Goal: Task Accomplishment & Management: Use online tool/utility

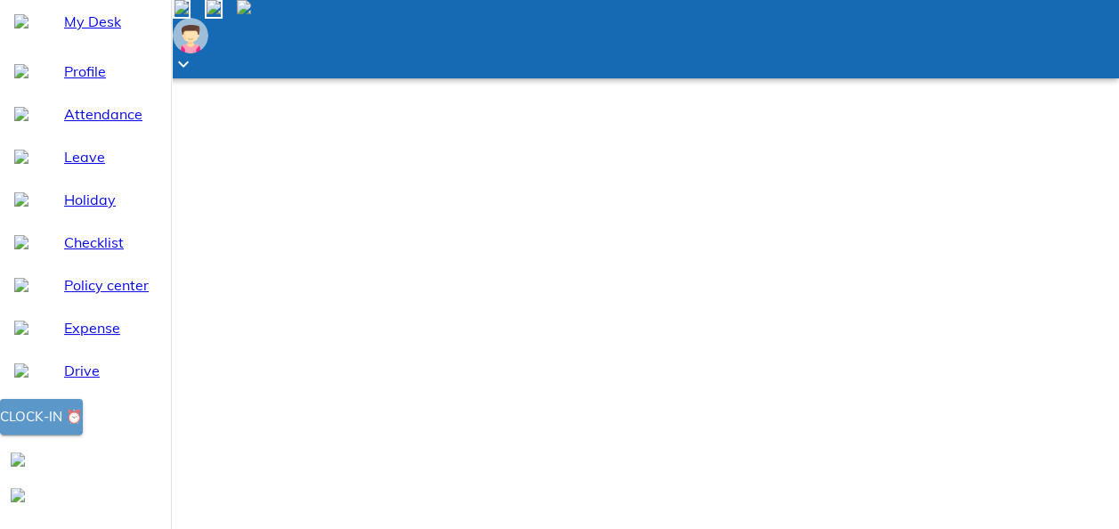
click at [83, 428] on div "Clock-in ⏰" at bounding box center [41, 416] width 83 height 23
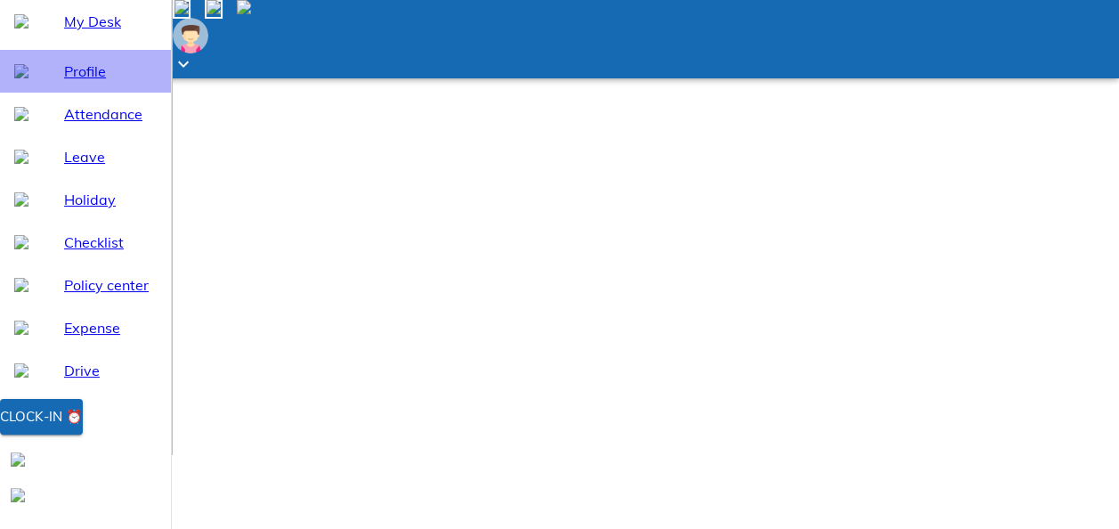
click at [80, 93] on div "Profile" at bounding box center [85, 71] width 171 height 43
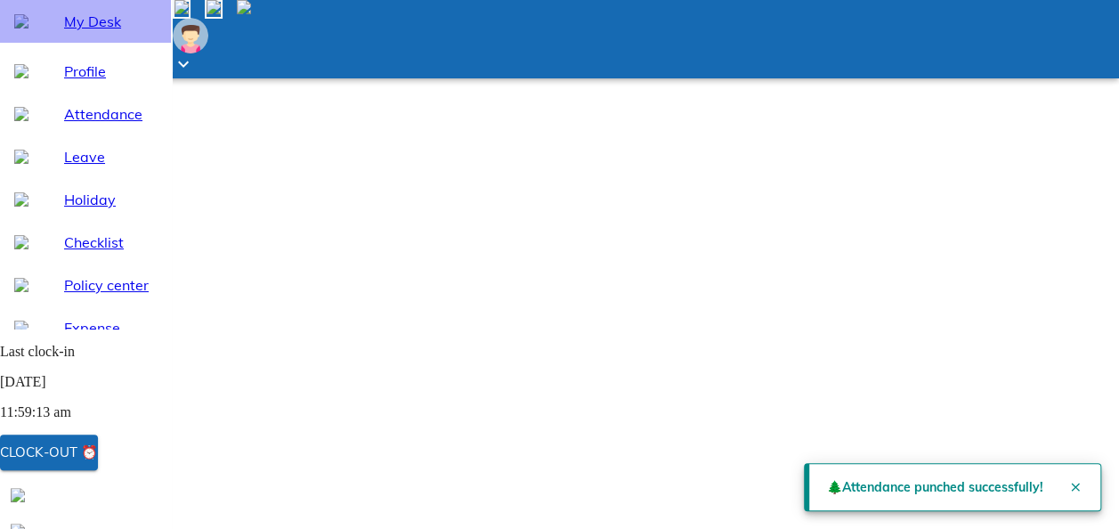
click at [98, 32] on span "My Desk" at bounding box center [110, 21] width 93 height 21
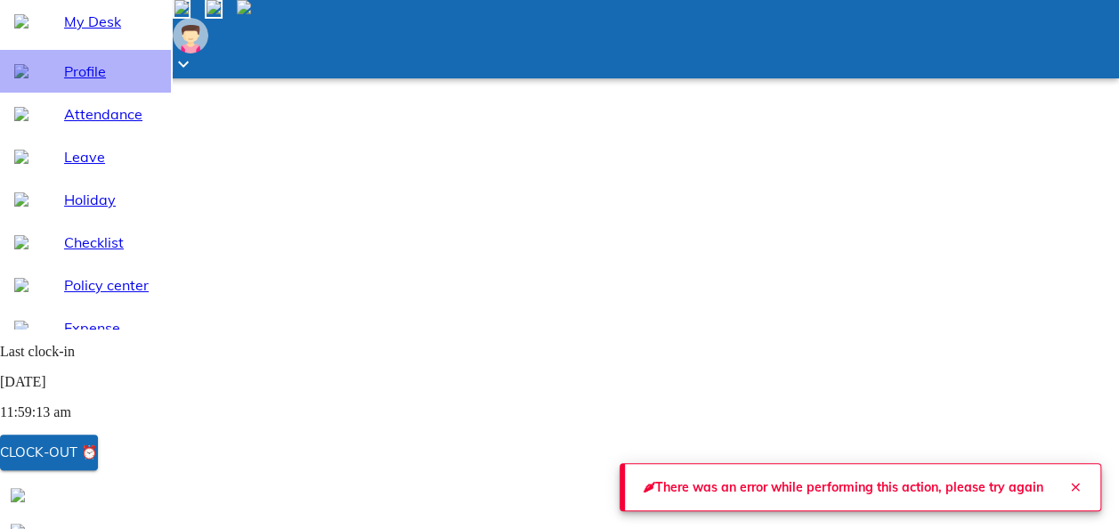
click at [86, 82] on span "Profile" at bounding box center [110, 71] width 93 height 21
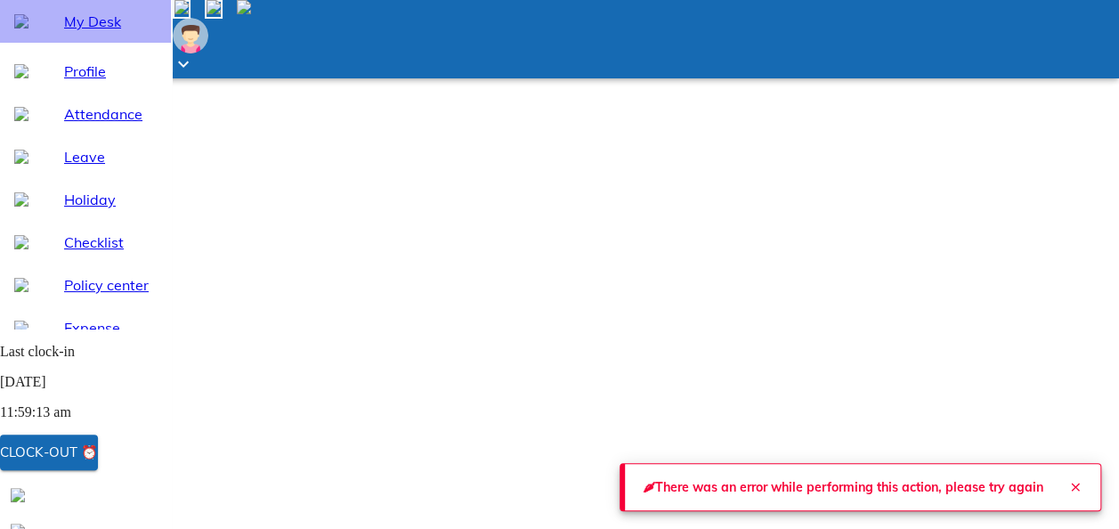
click at [85, 32] on span "My Desk" at bounding box center [110, 21] width 93 height 21
click at [1072, 486] on icon "Close" at bounding box center [1075, 487] width 14 height 14
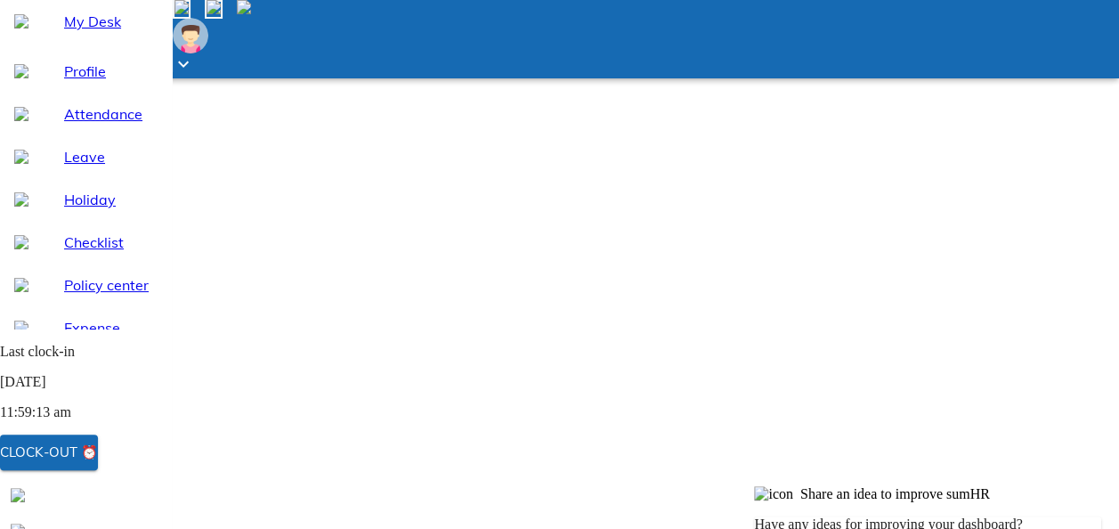
scroll to position [178, 0]
